Goal: Navigation & Orientation: Go to known website

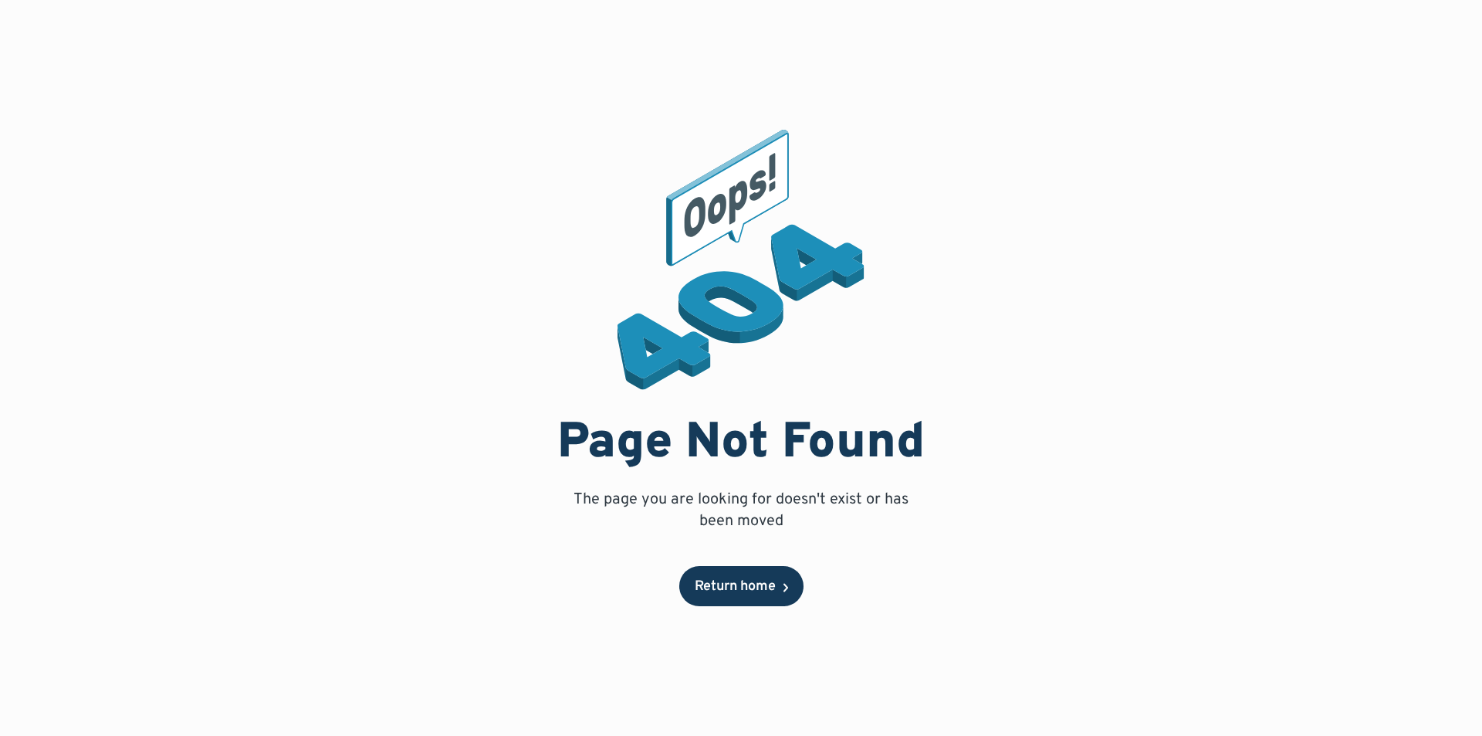
click at [689, 593] on link "Return home" at bounding box center [741, 586] width 124 height 40
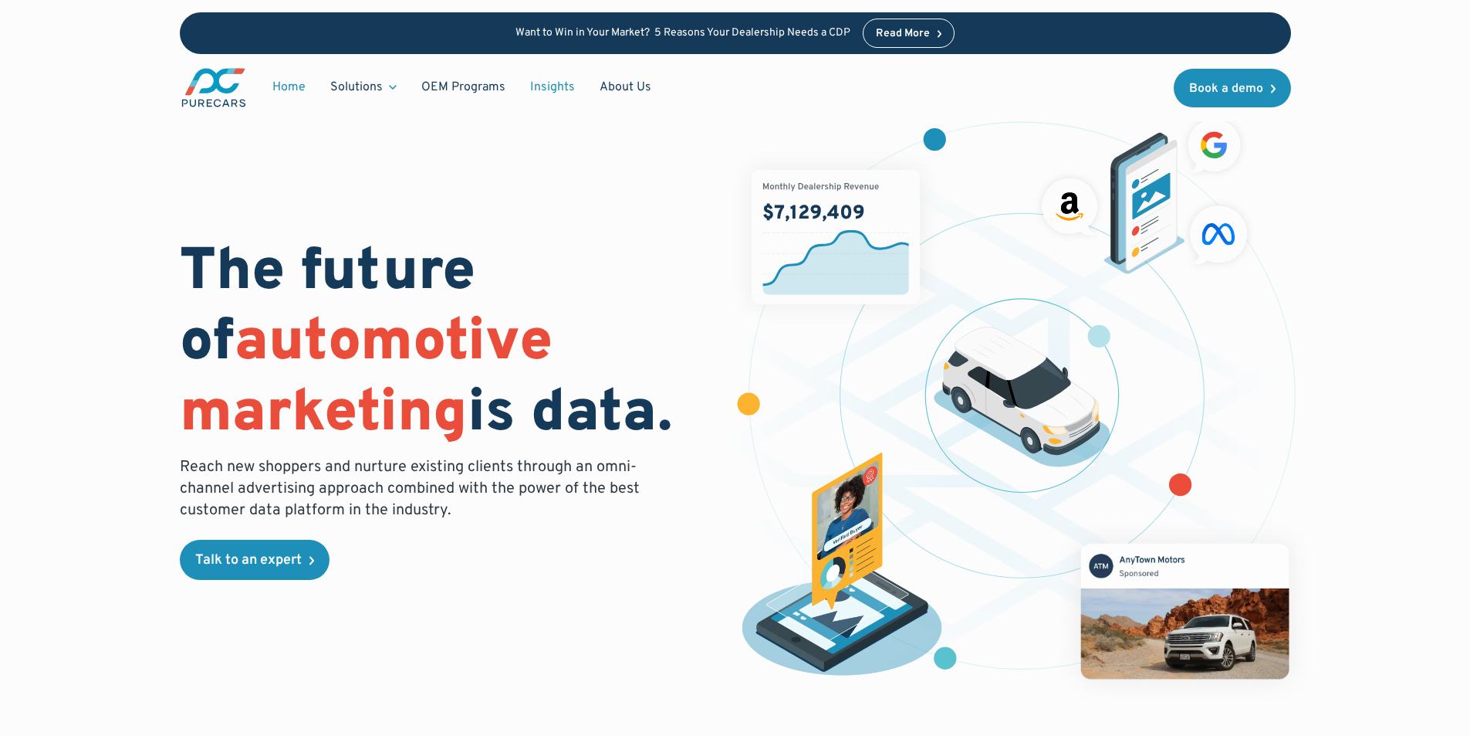
click at [531, 89] on link "Insights" at bounding box center [552, 87] width 69 height 29
